Goal: Transaction & Acquisition: Purchase product/service

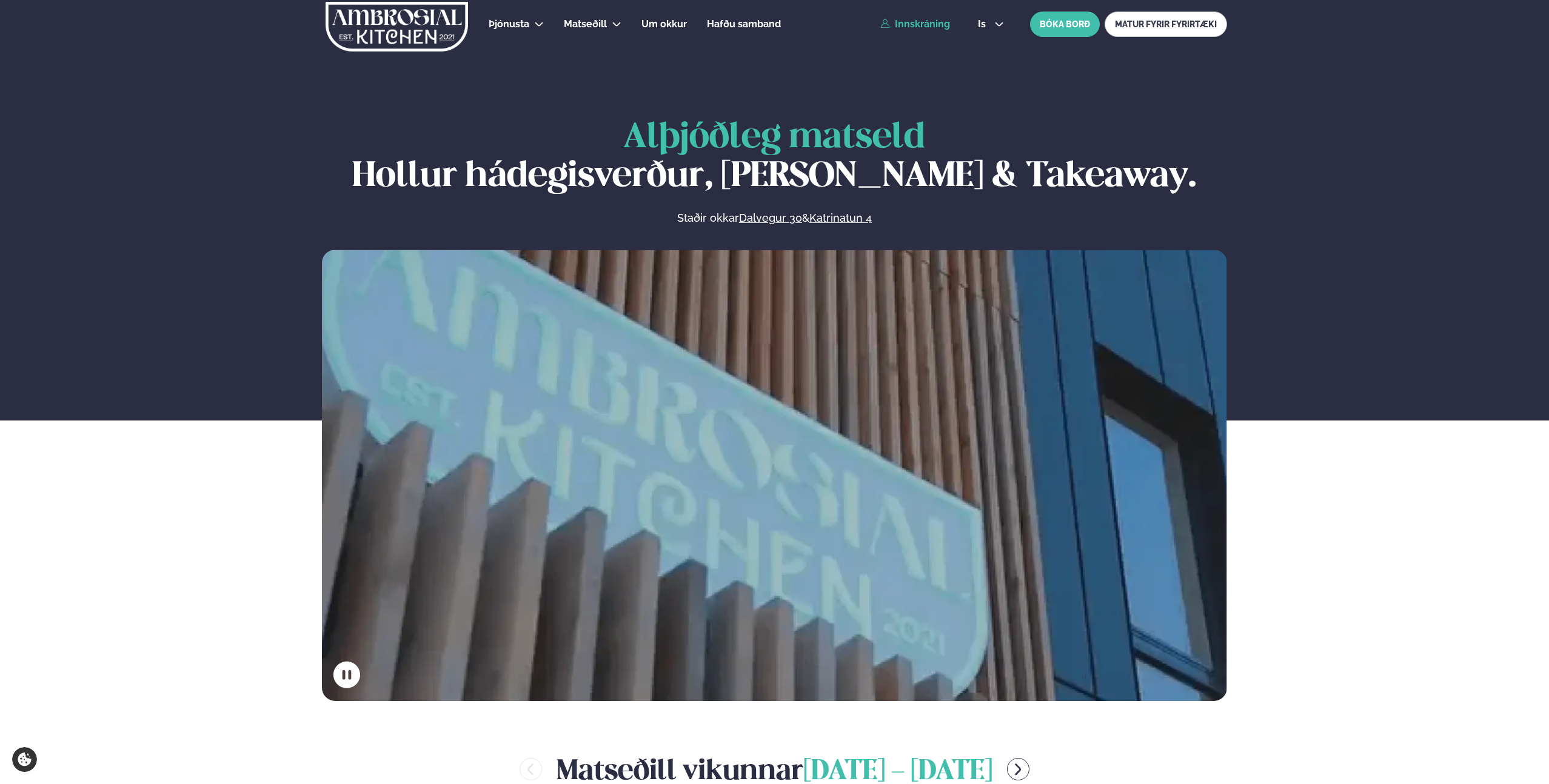
click at [943, 21] on link "Innskráning" at bounding box center [915, 24] width 70 height 11
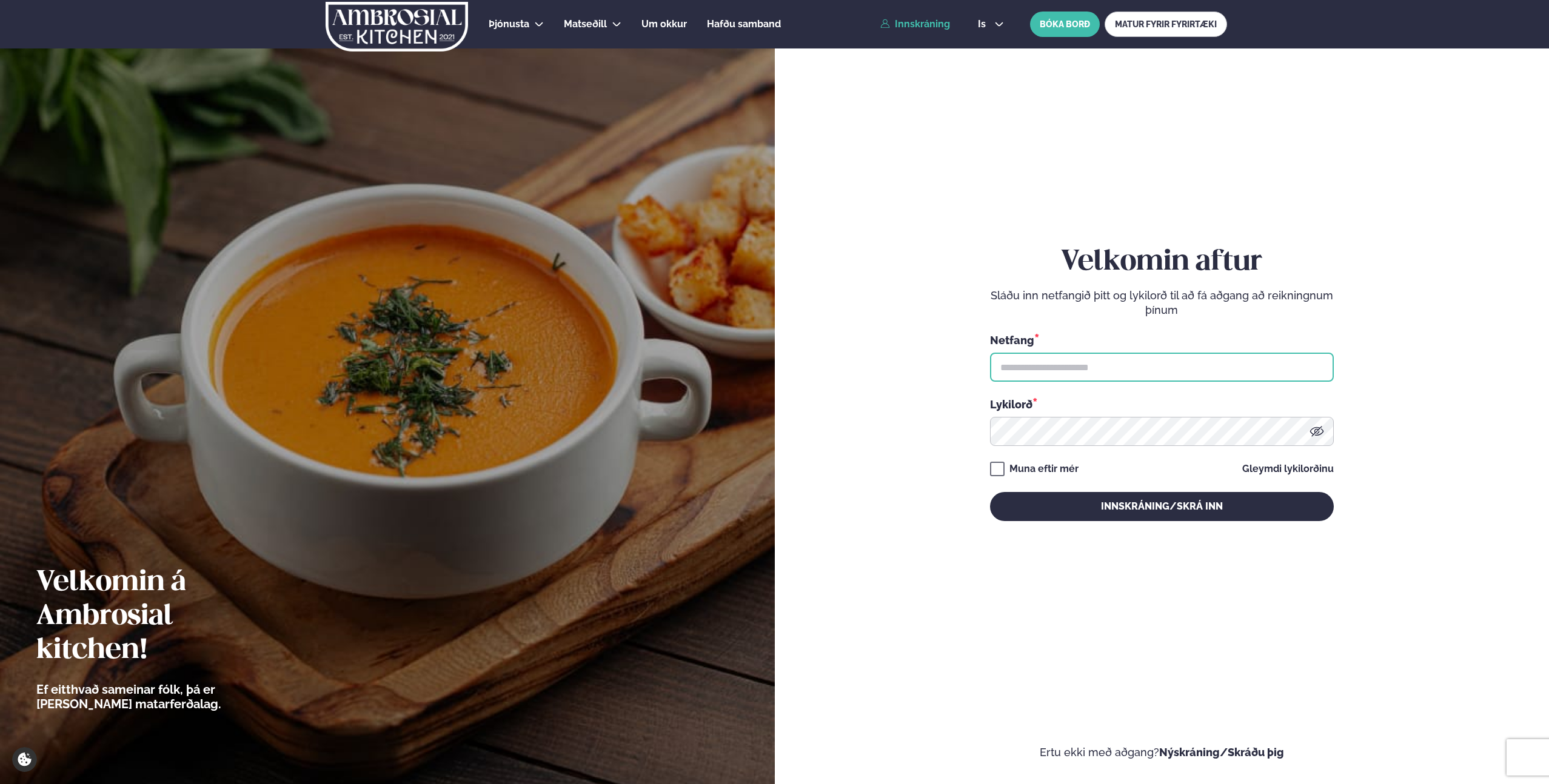
type input "**********"
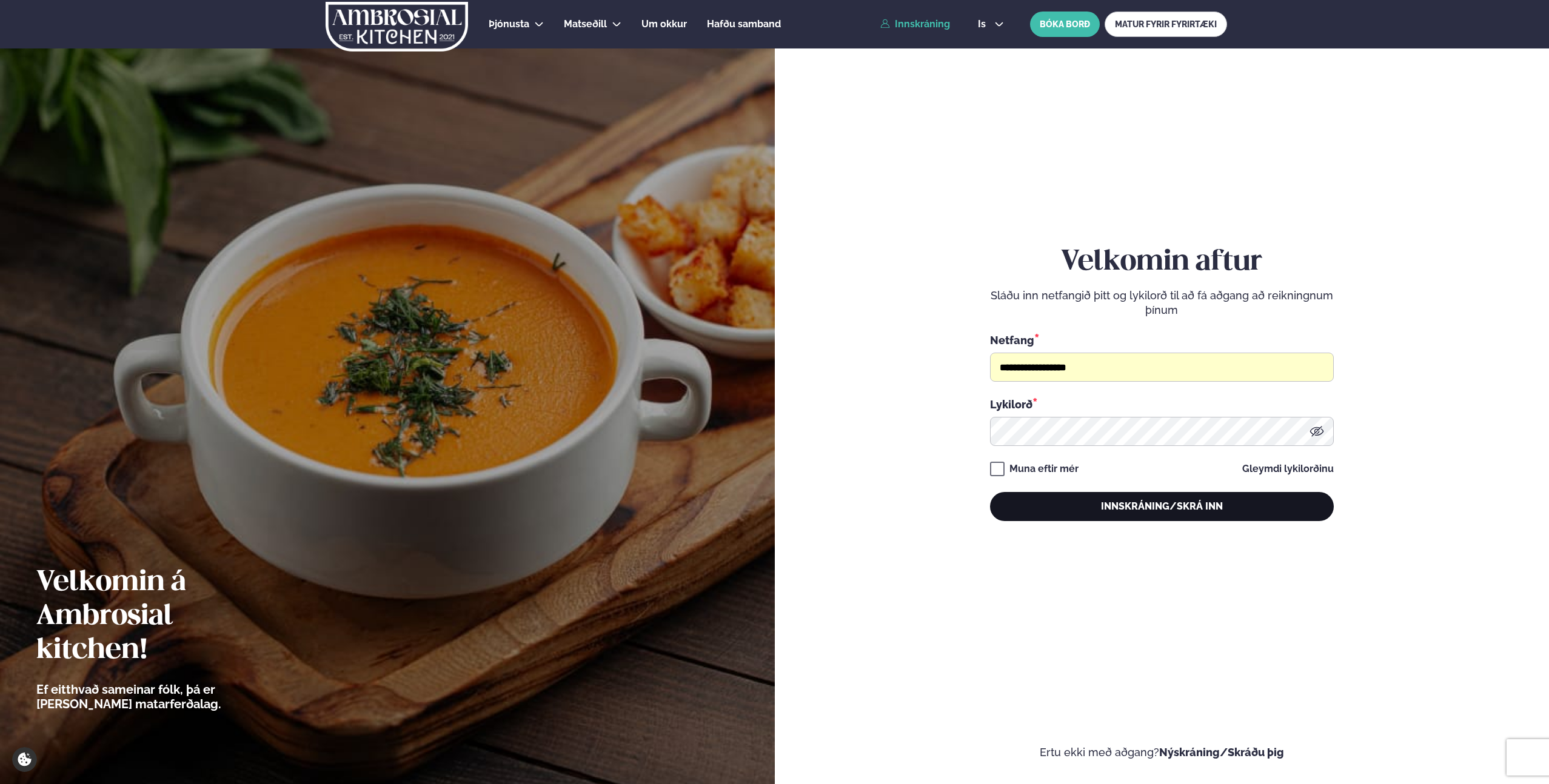
click at [1126, 510] on button "Innskráning/Skrá inn" at bounding box center [1161, 507] width 344 height 29
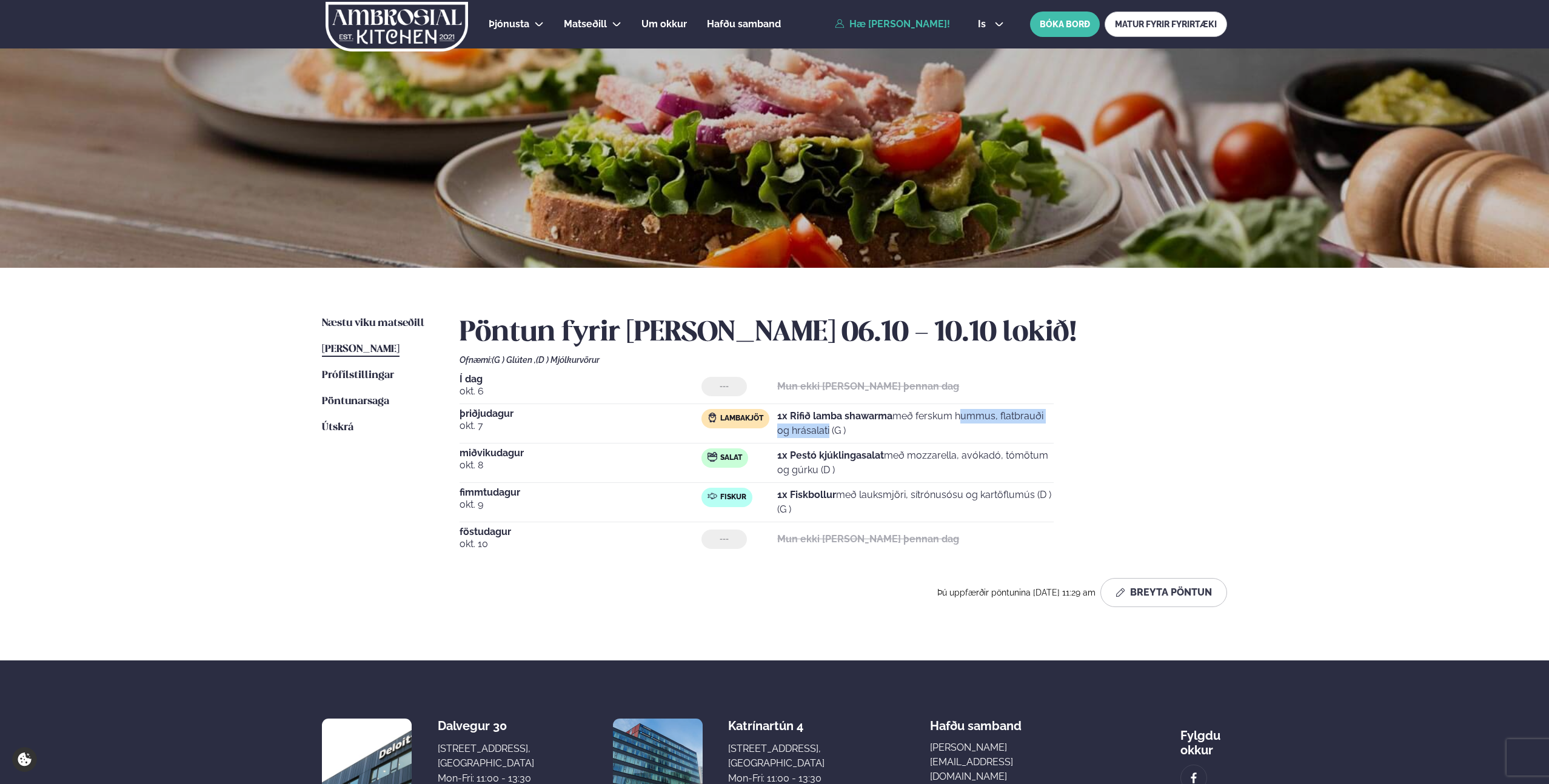
drag, startPoint x: 895, startPoint y: 417, endPoint x: 1071, endPoint y: 414, distance: 176.0
click at [1071, 414] on div "Í dag [DATE] --- Mun ekki [PERSON_NAME] þennan dag [DATE] Lambakjöt 1x Rifið la…" at bounding box center [843, 465] width 768 height 182
click at [930, 429] on p "1x Rifið lamba shawarma með ferskum hummus, flatbrauði og hrásalati (G )" at bounding box center [916, 423] width 277 height 29
drag, startPoint x: 1041, startPoint y: 459, endPoint x: 914, endPoint y: 459, distance: 127.0
click at [915, 459] on p "1x Pestó kjúklingasalat með mozzarella, avókadó, tómötum og gúrku (D )" at bounding box center [916, 463] width 277 height 29
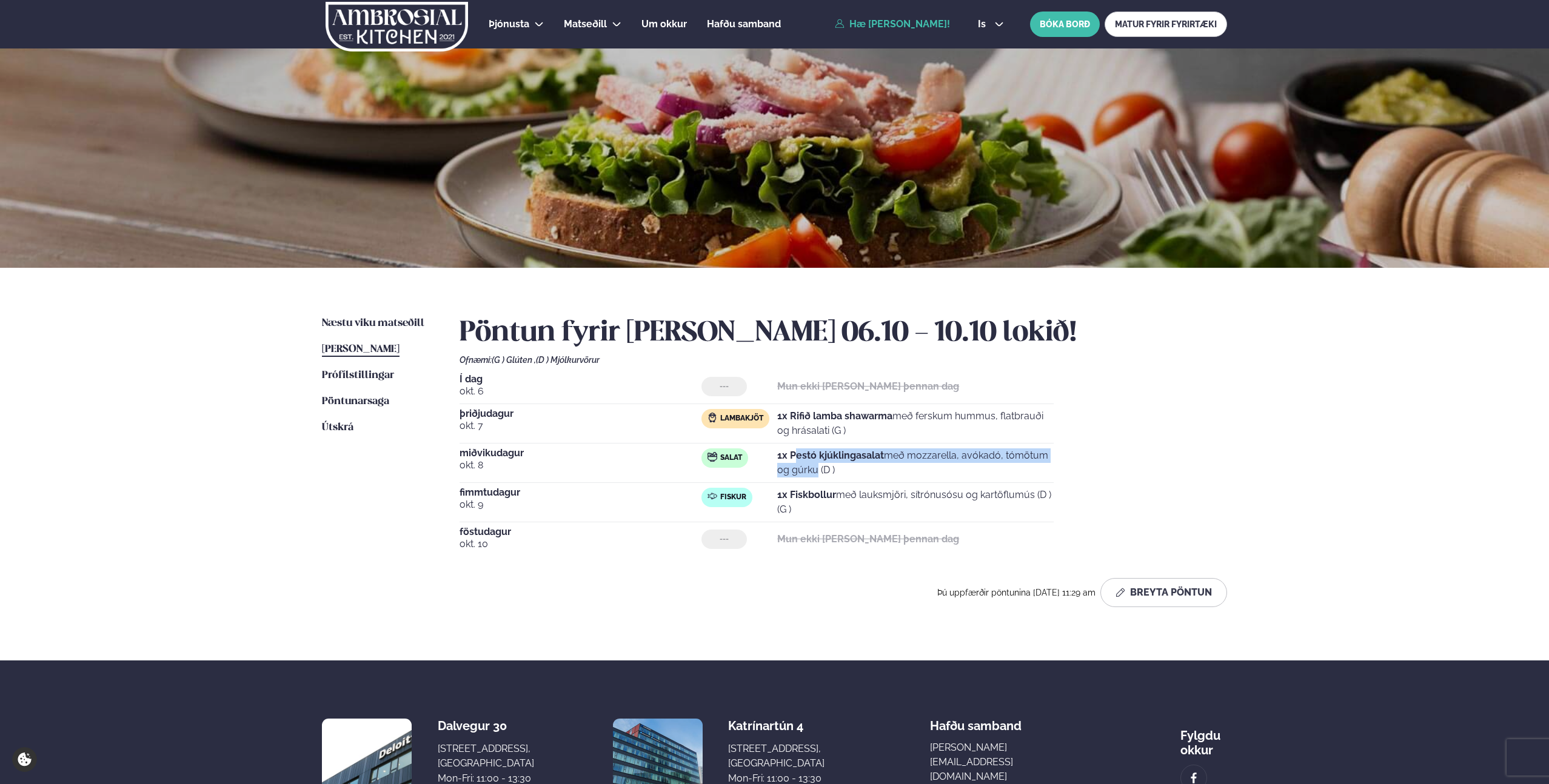
drag, startPoint x: 797, startPoint y: 455, endPoint x: 1024, endPoint y: 457, distance: 227.0
click at [1024, 457] on p "1x Pestó kjúklingasalat með mozzarella, avókadó, tómötum og gúrku (D )" at bounding box center [916, 463] width 277 height 29
click at [1026, 468] on p "1x Pestó kjúklingasalat með mozzarella, avókadó, tómötum og gúrku (D )" at bounding box center [916, 463] width 277 height 29
